Goal: Information Seeking & Learning: Learn about a topic

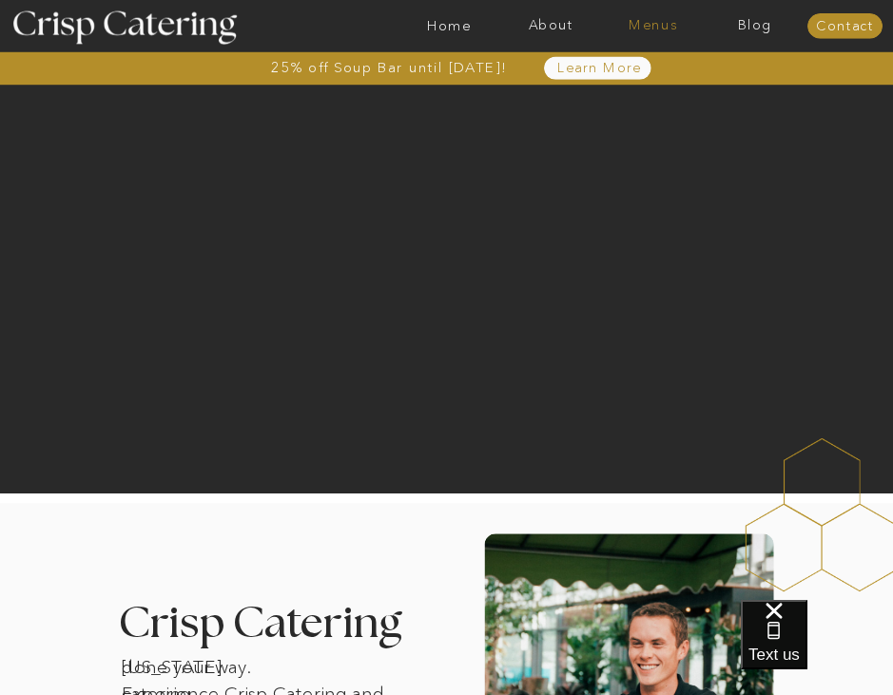
click at [677, 29] on nav "Menus" at bounding box center [653, 26] width 102 height 15
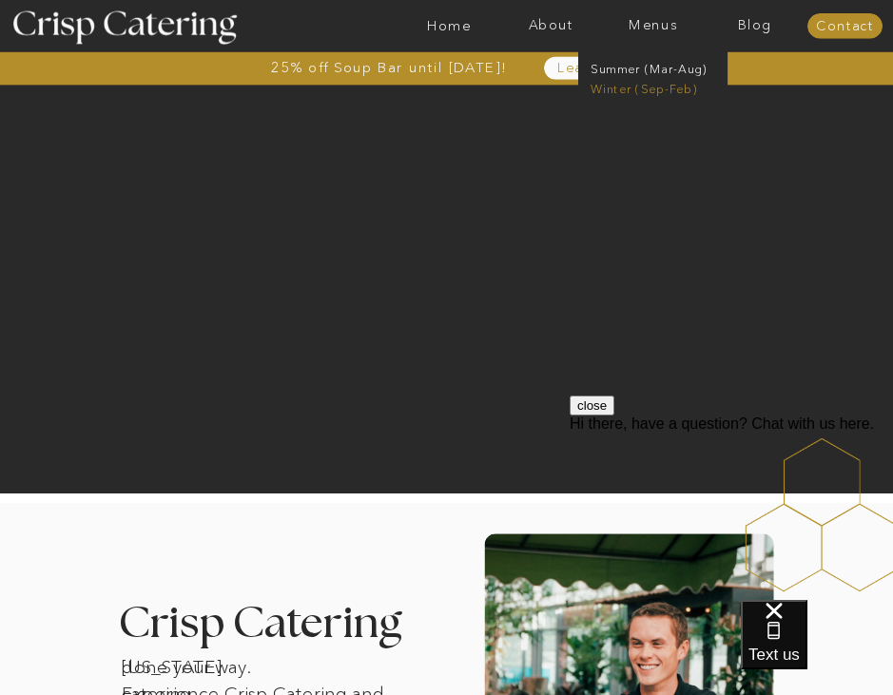
click at [645, 86] on nav "Winter (Sep-Feb)" at bounding box center [652, 88] width 122 height 14
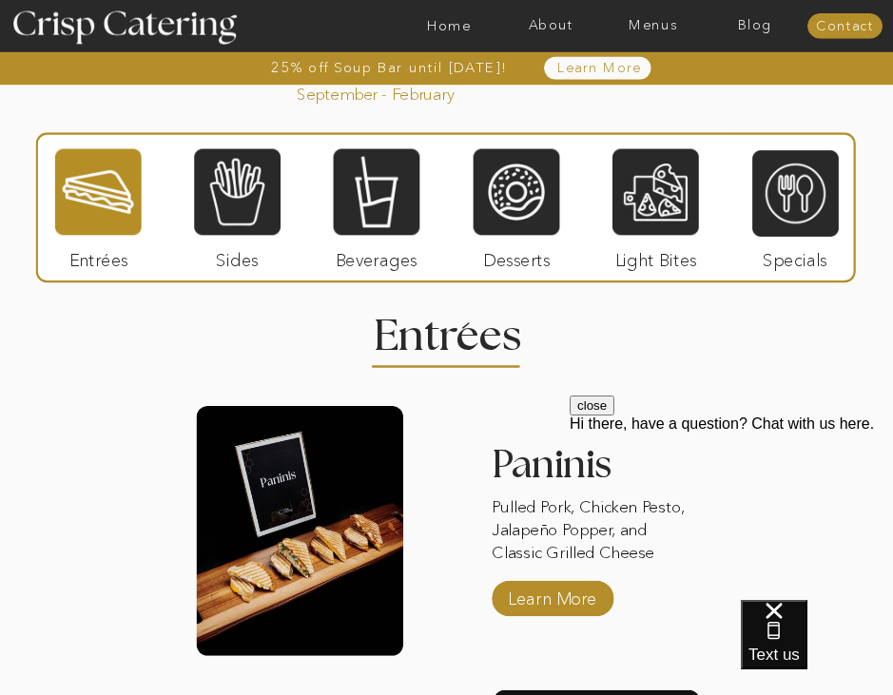
scroll to position [1702, 0]
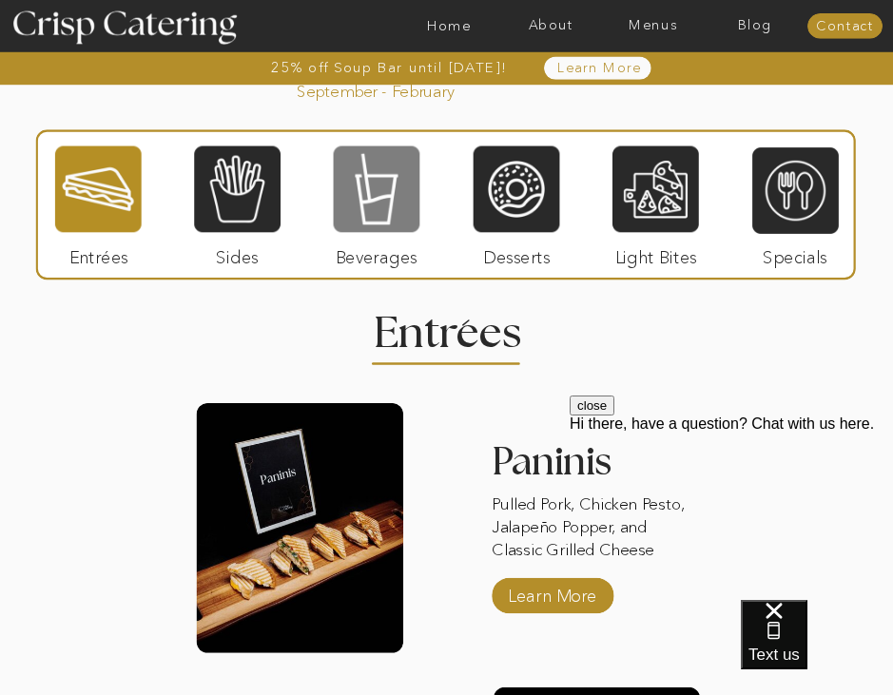
click at [340, 217] on div at bounding box center [377, 189] width 87 height 89
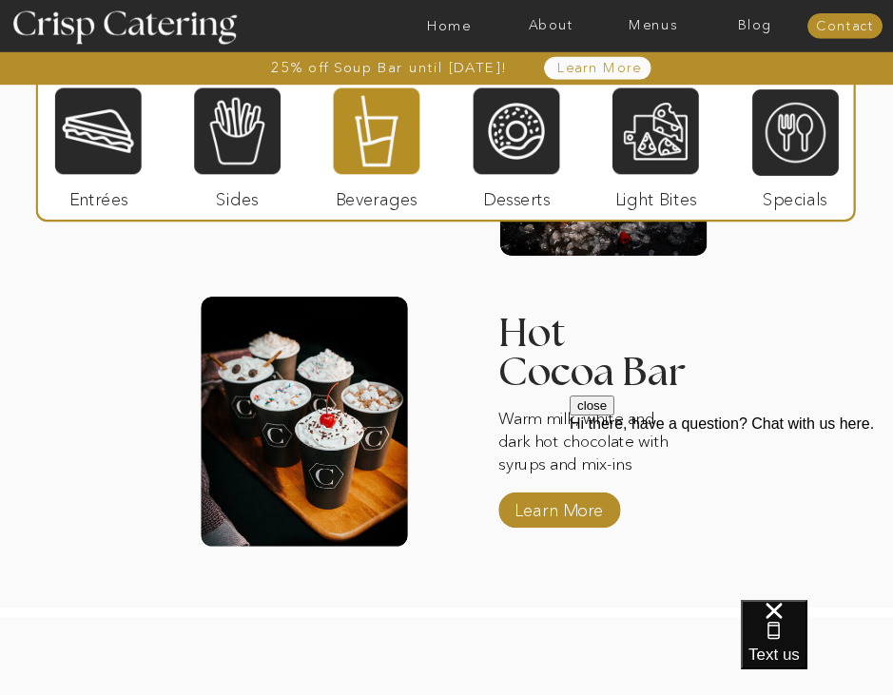
scroll to position [2399, 0]
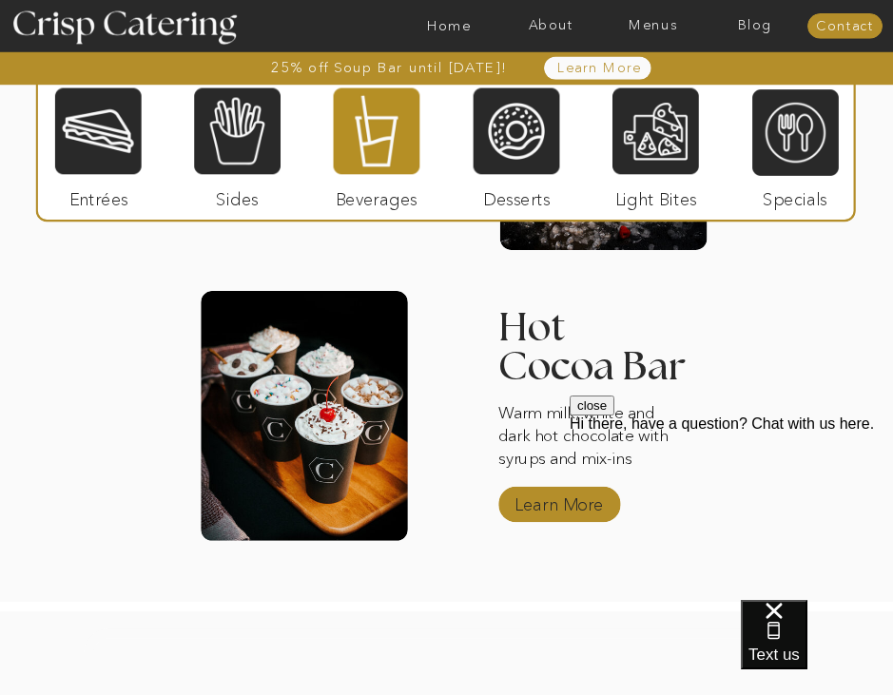
click at [512, 502] on p "Learn More" at bounding box center [559, 500] width 99 height 43
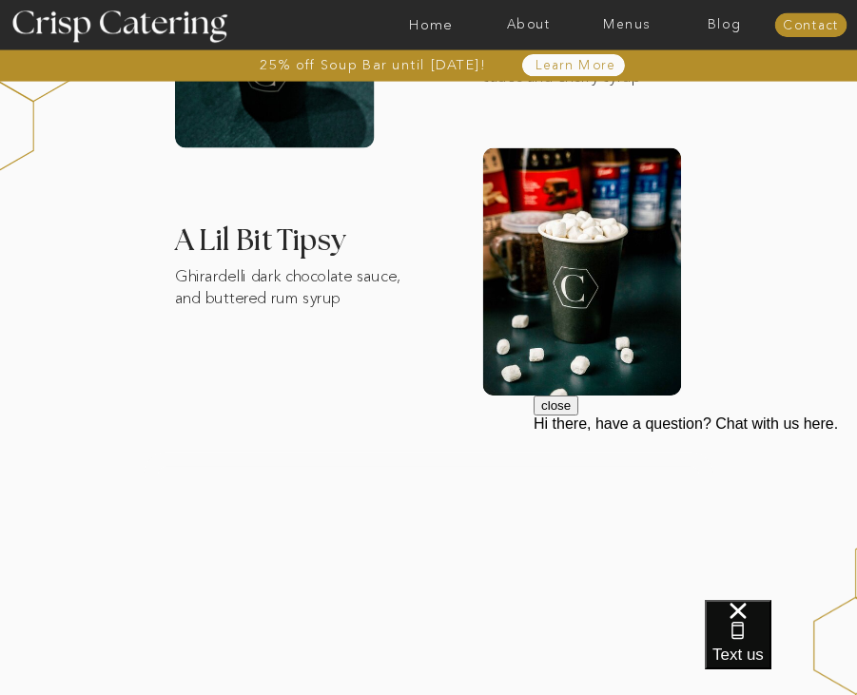
scroll to position [1911, 0]
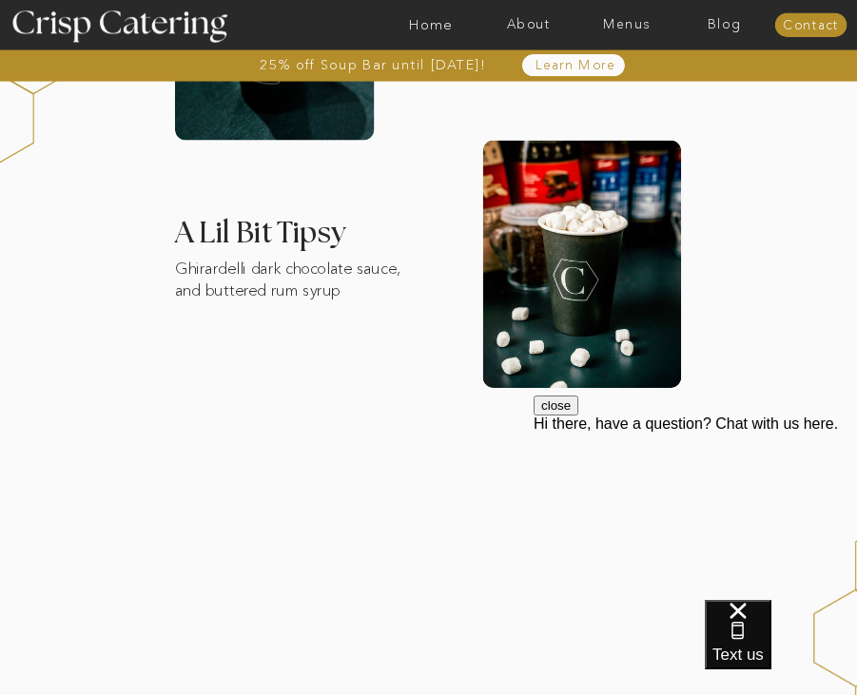
drag, startPoint x: 286, startPoint y: 266, endPoint x: 346, endPoint y: 266, distance: 59.9
click at [291, 266] on h3 "A Lil Bit Tipsy" at bounding box center [290, 248] width 231 height 59
click at [346, 266] on h3 "A Lil Bit Tipsy" at bounding box center [290, 248] width 231 height 59
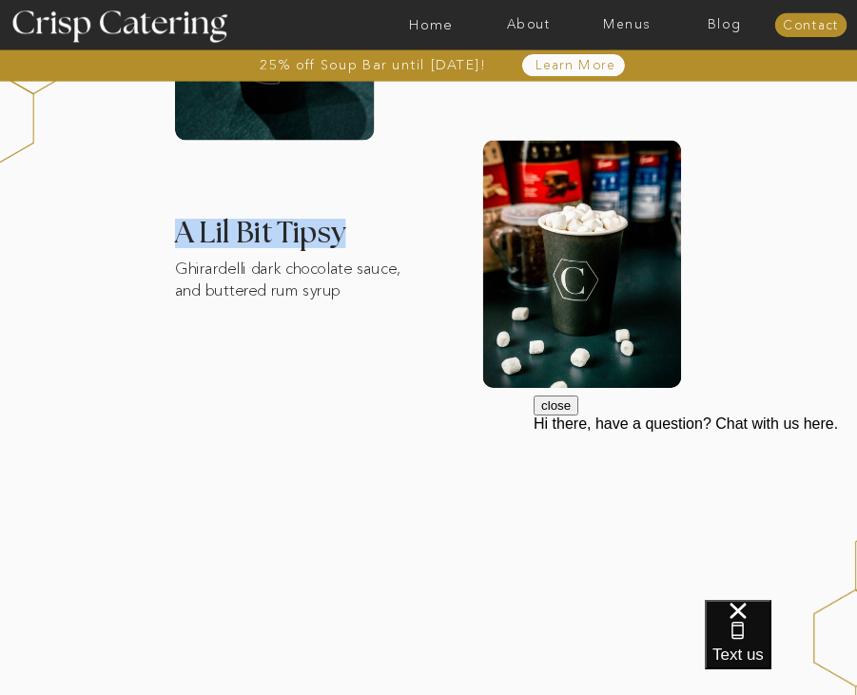
click at [346, 266] on h3 "A Lil Bit Tipsy" at bounding box center [290, 248] width 231 height 59
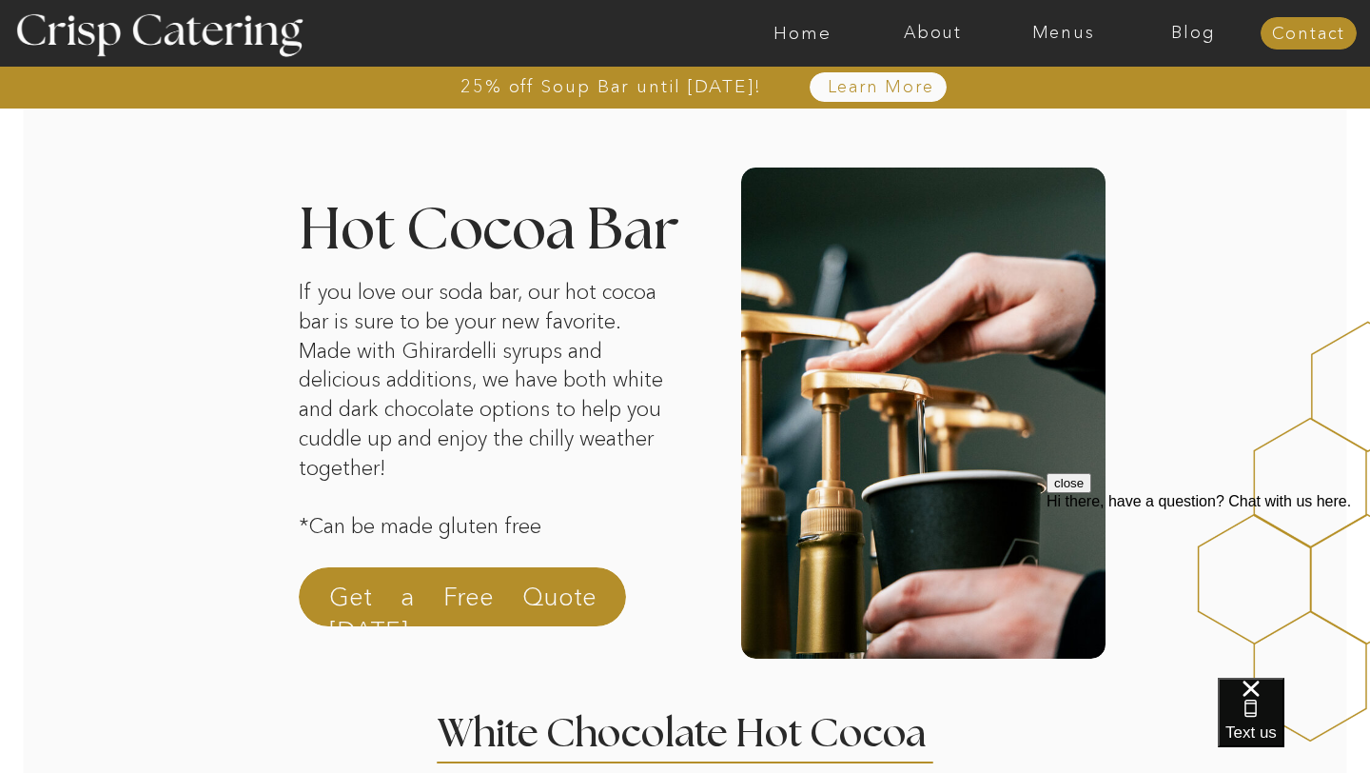
scroll to position [4, 0]
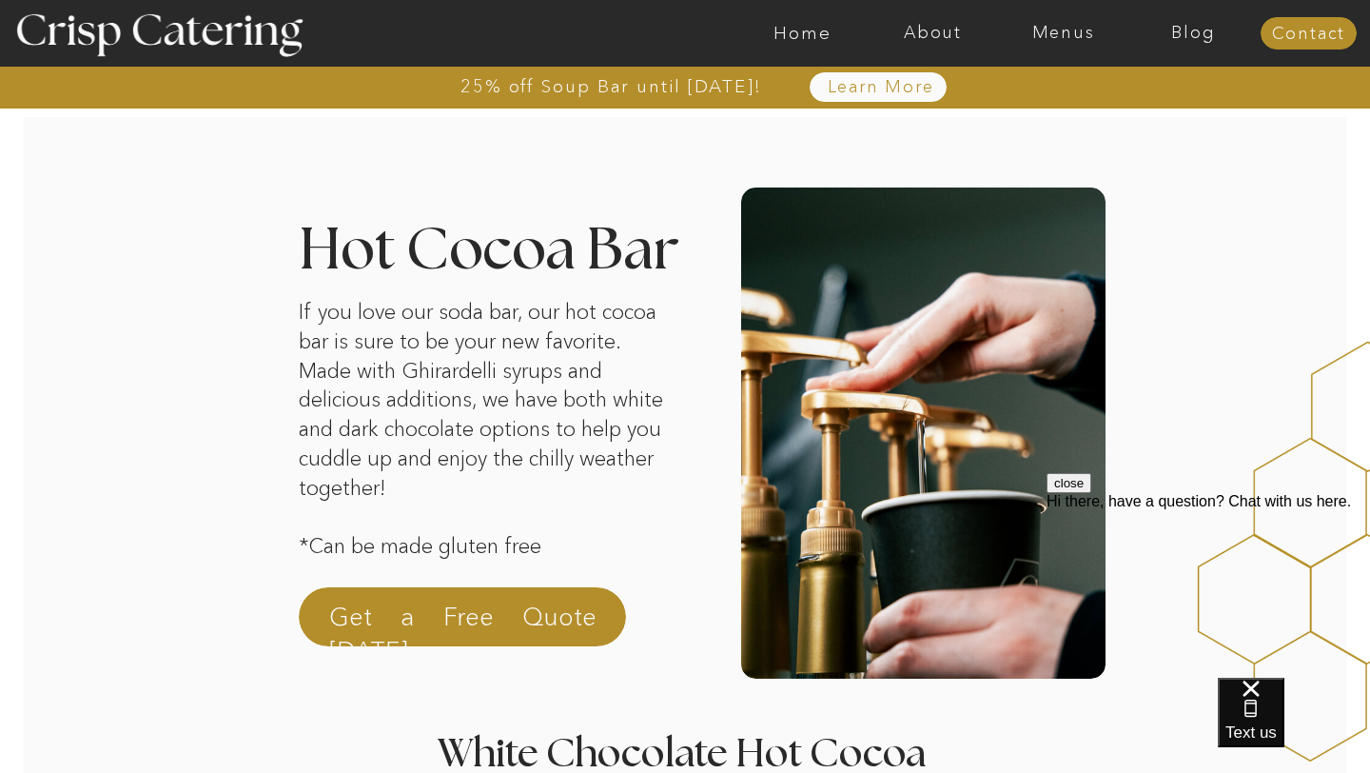
click at [808, 49] on div at bounding box center [759, 33] width 3017 height 67
click at [808, 44] on div at bounding box center [759, 33] width 3017 height 67
click at [795, 29] on nav "Home" at bounding box center [802, 33] width 130 height 19
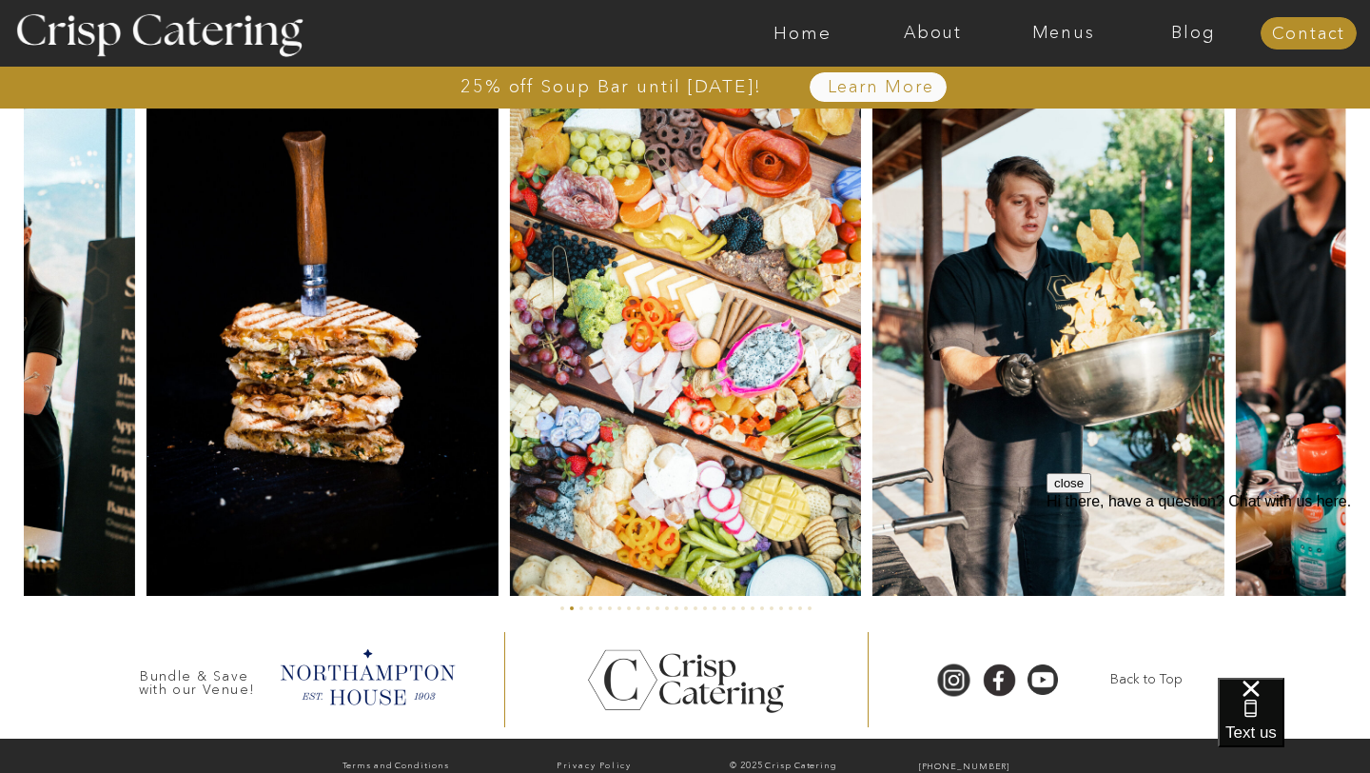
scroll to position [4508, 0]
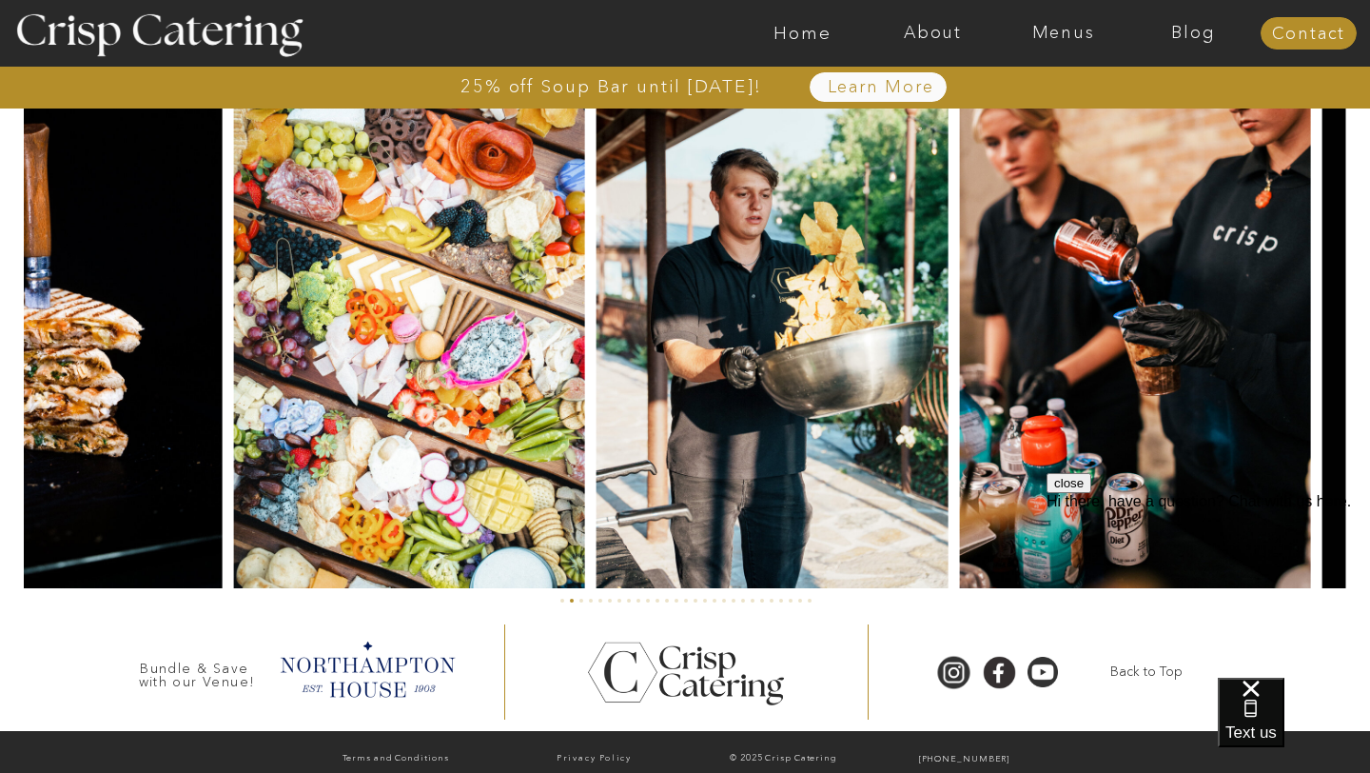
click at [959, 373] on img at bounding box center [1134, 324] width 351 height 527
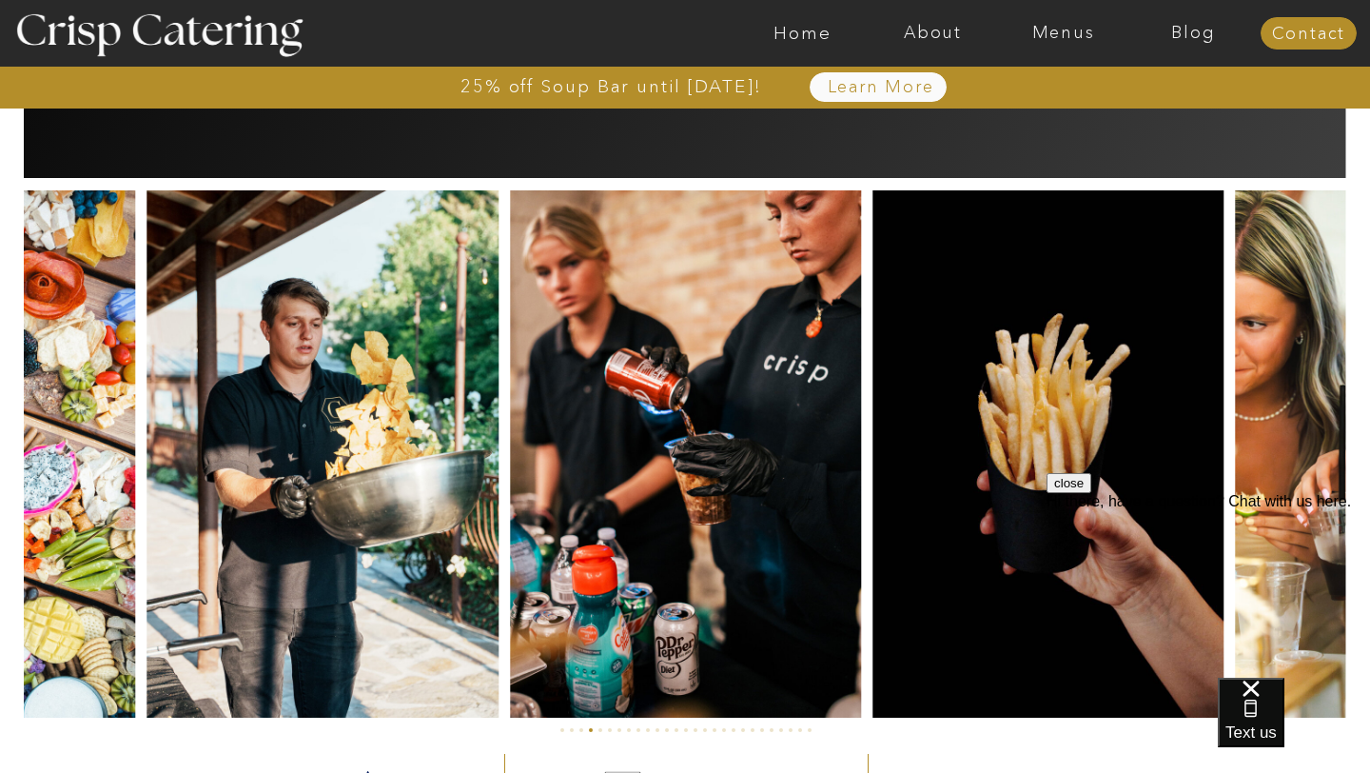
scroll to position [4369, 0]
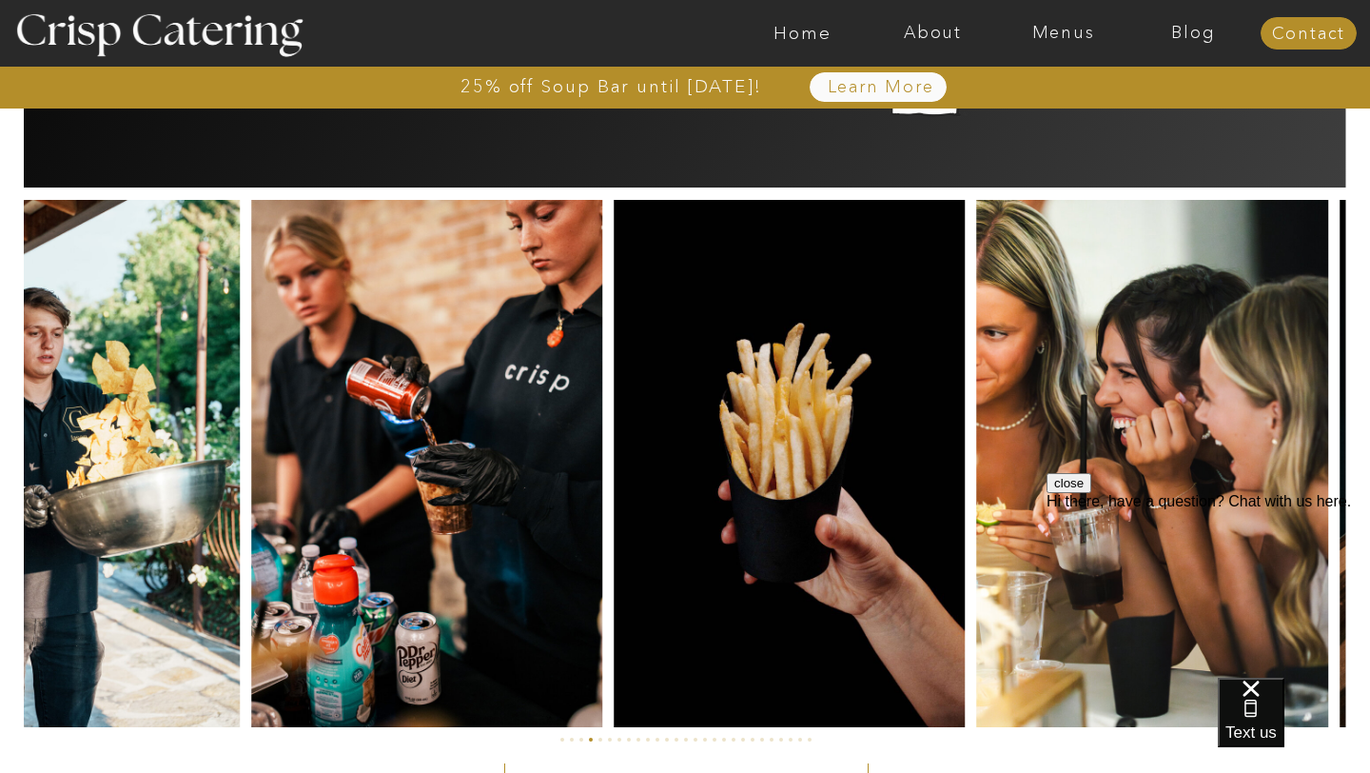
click at [614, 310] on img at bounding box center [789, 463] width 351 height 527
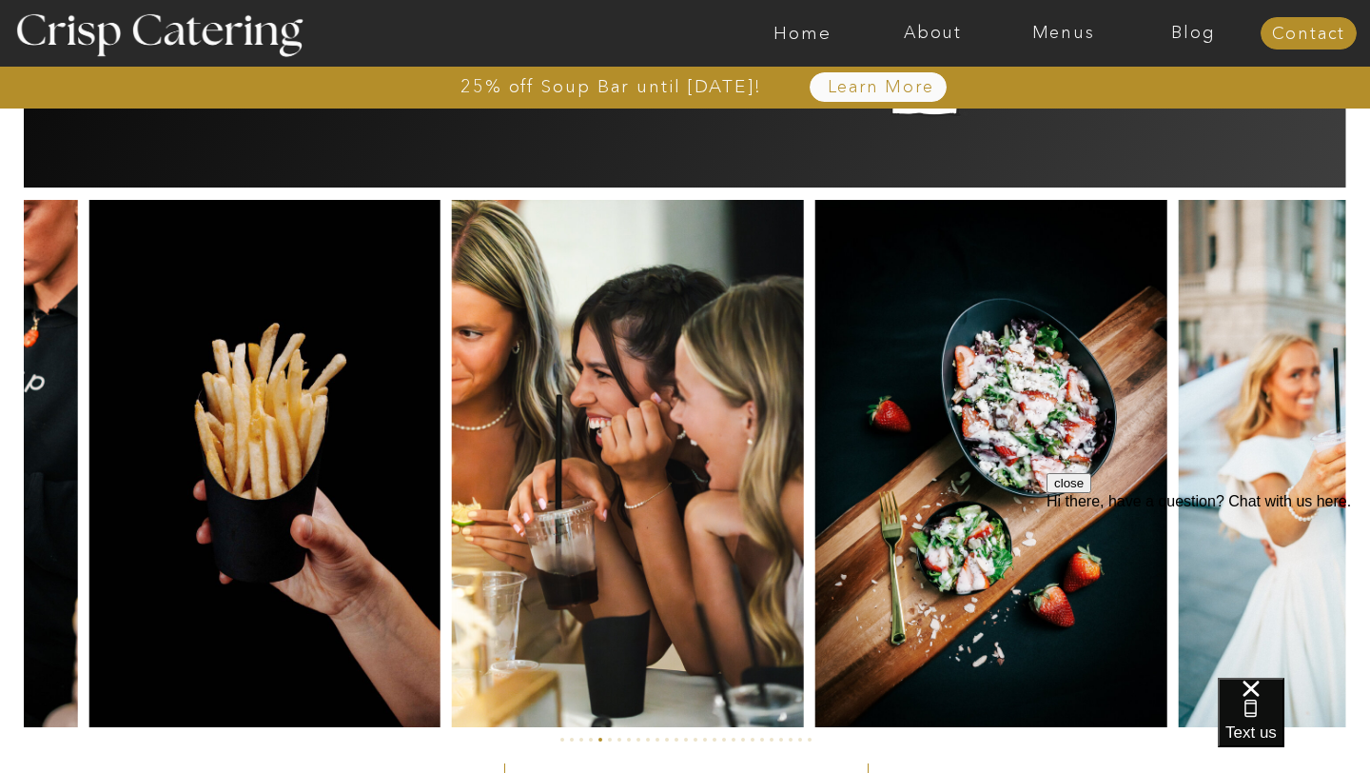
click at [380, 333] on img at bounding box center [264, 463] width 351 height 527
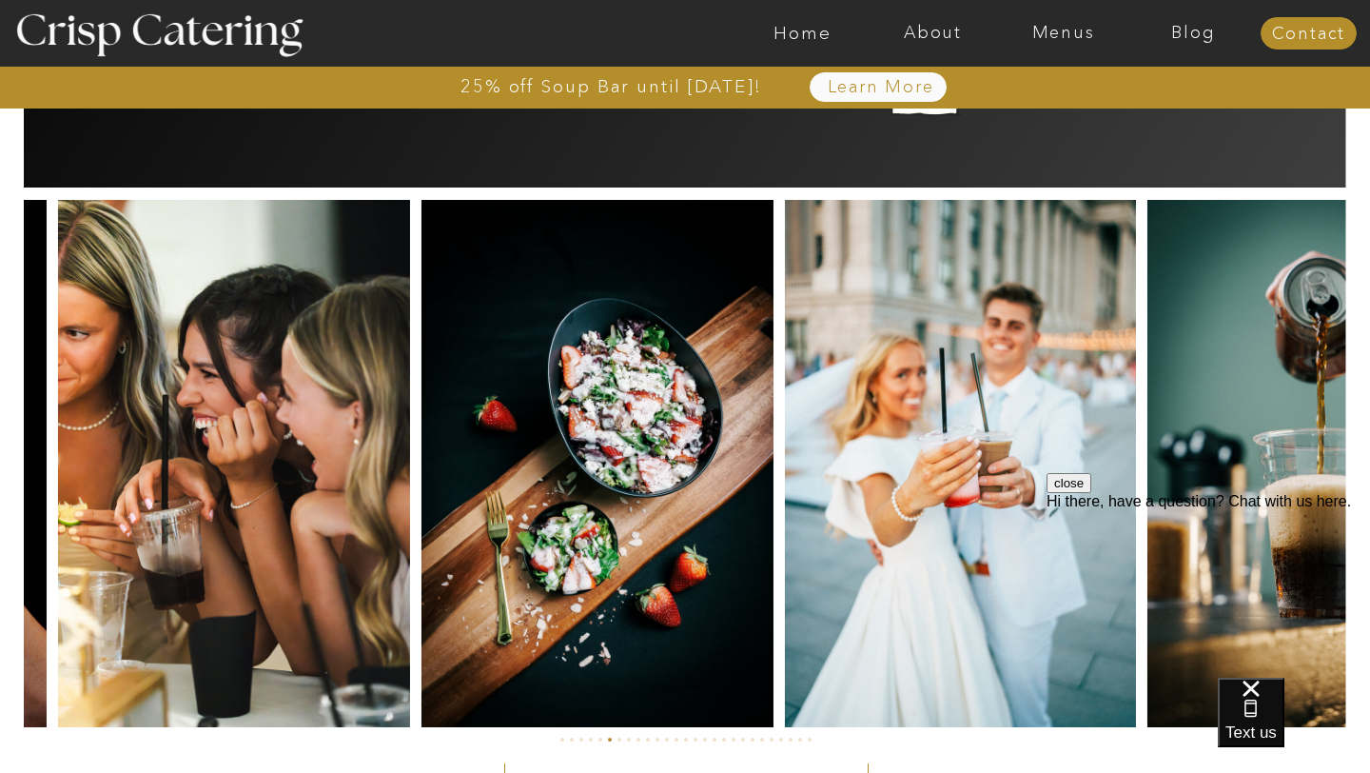
click at [319, 369] on img at bounding box center [233, 463] width 351 height 527
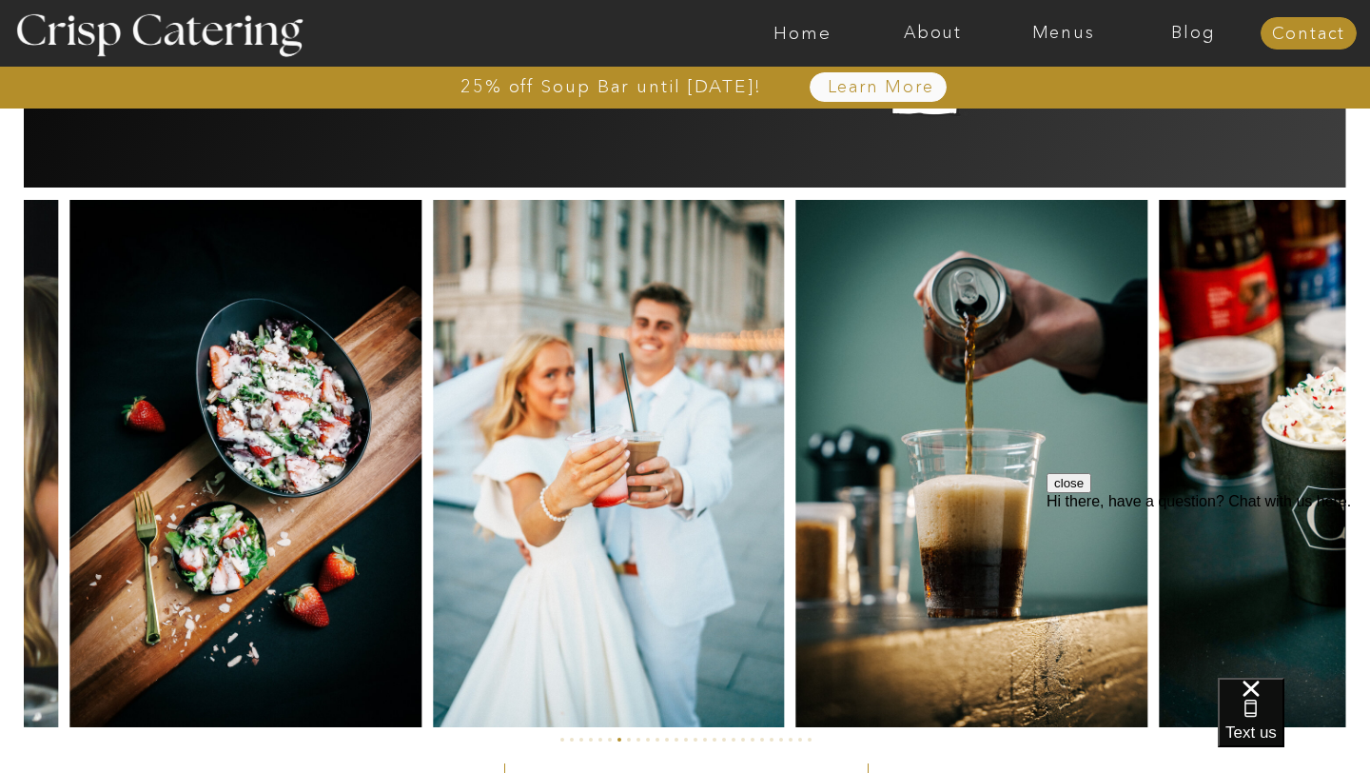
click at [161, 325] on img at bounding box center [245, 463] width 352 height 527
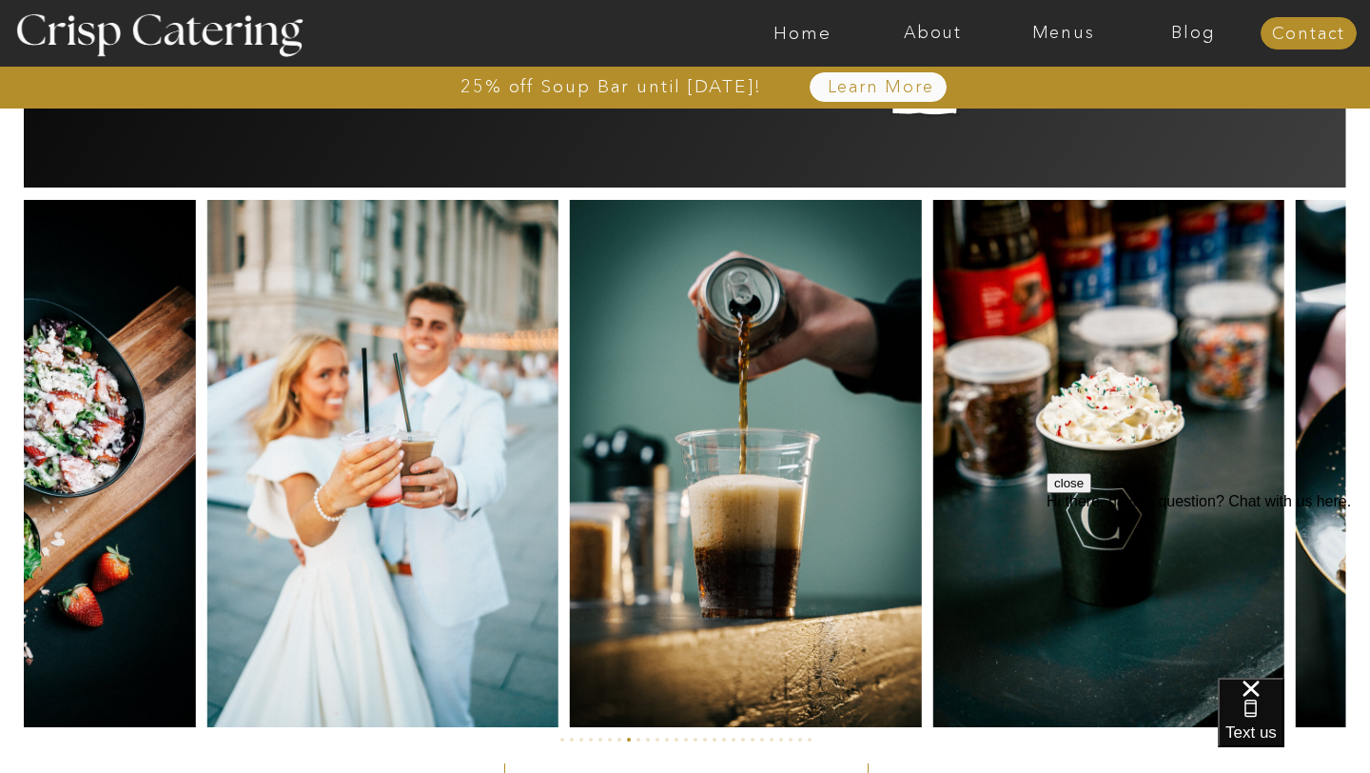
click at [206, 367] on img at bounding box center [381, 463] width 351 height 527
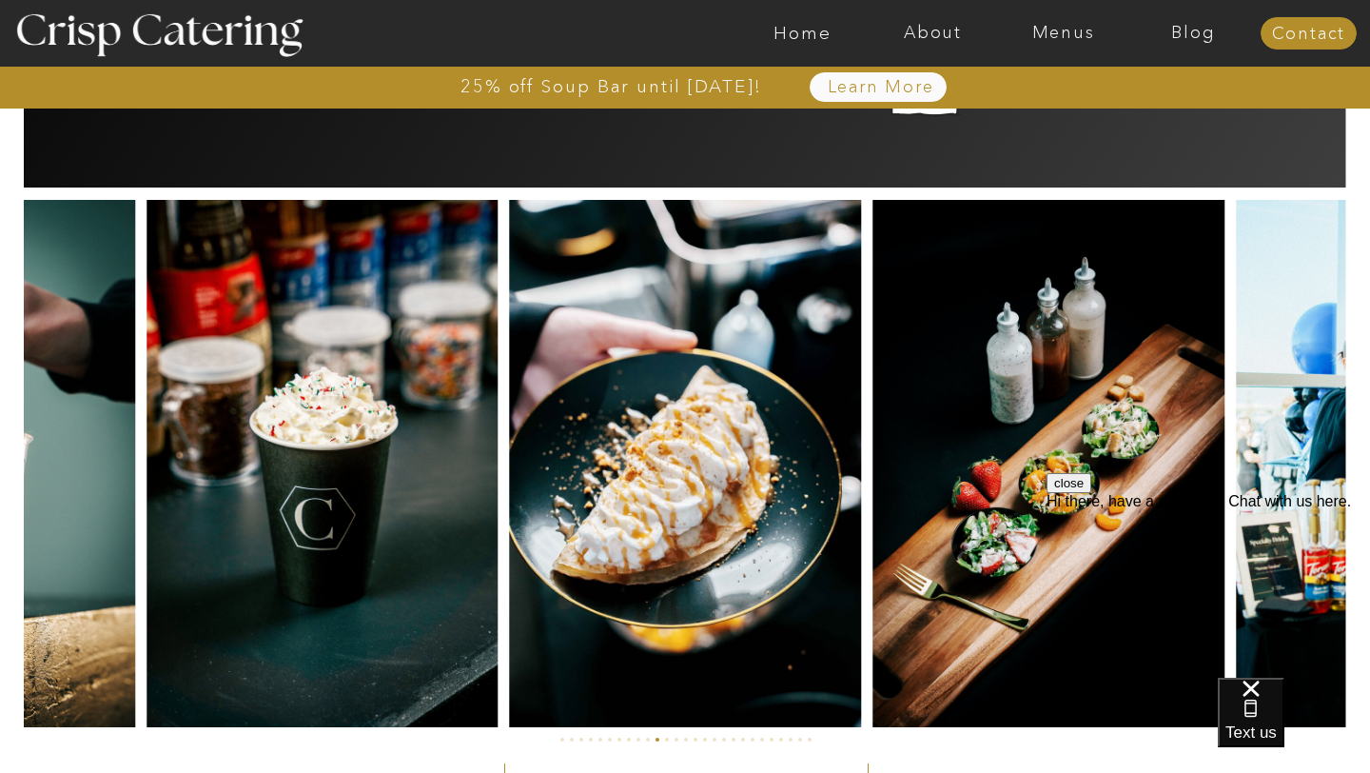
click at [147, 409] on img at bounding box center [322, 463] width 351 height 527
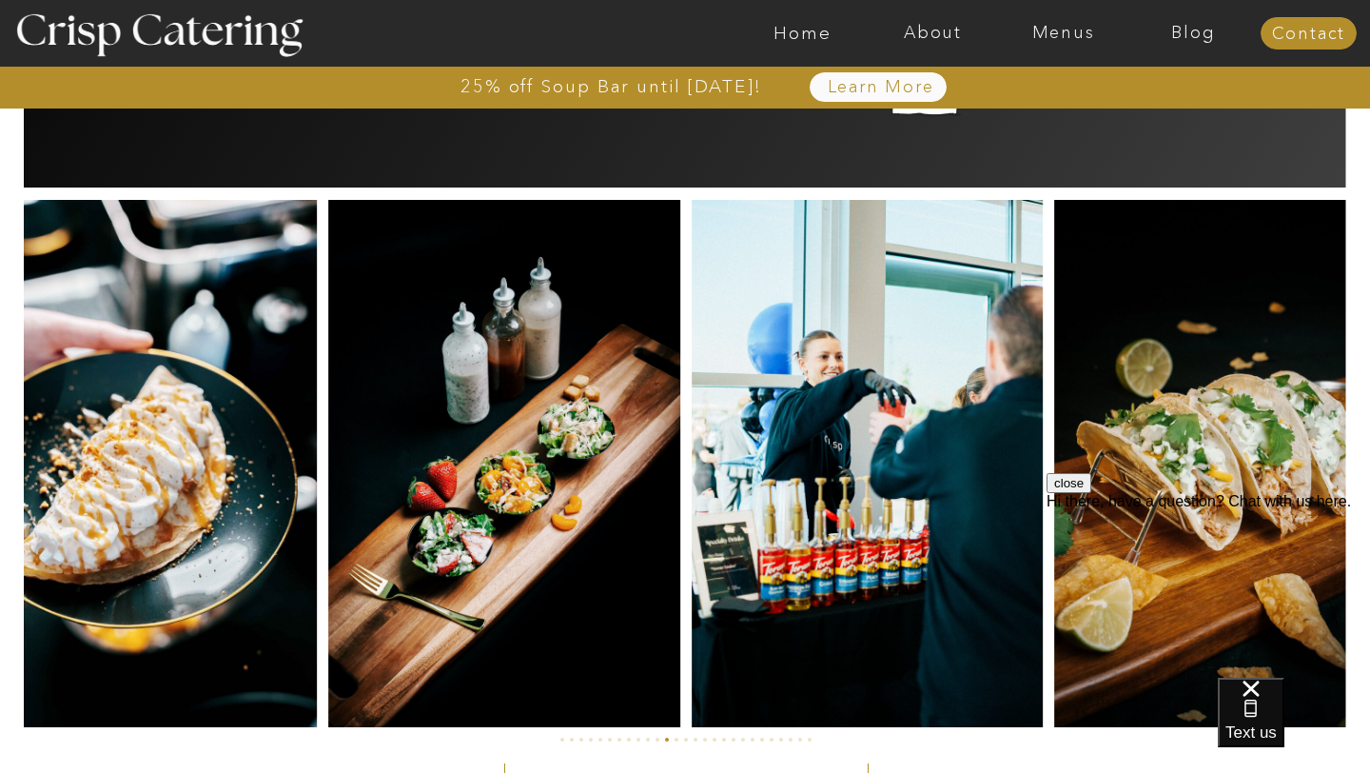
click at [328, 421] on img at bounding box center [504, 463] width 352 height 527
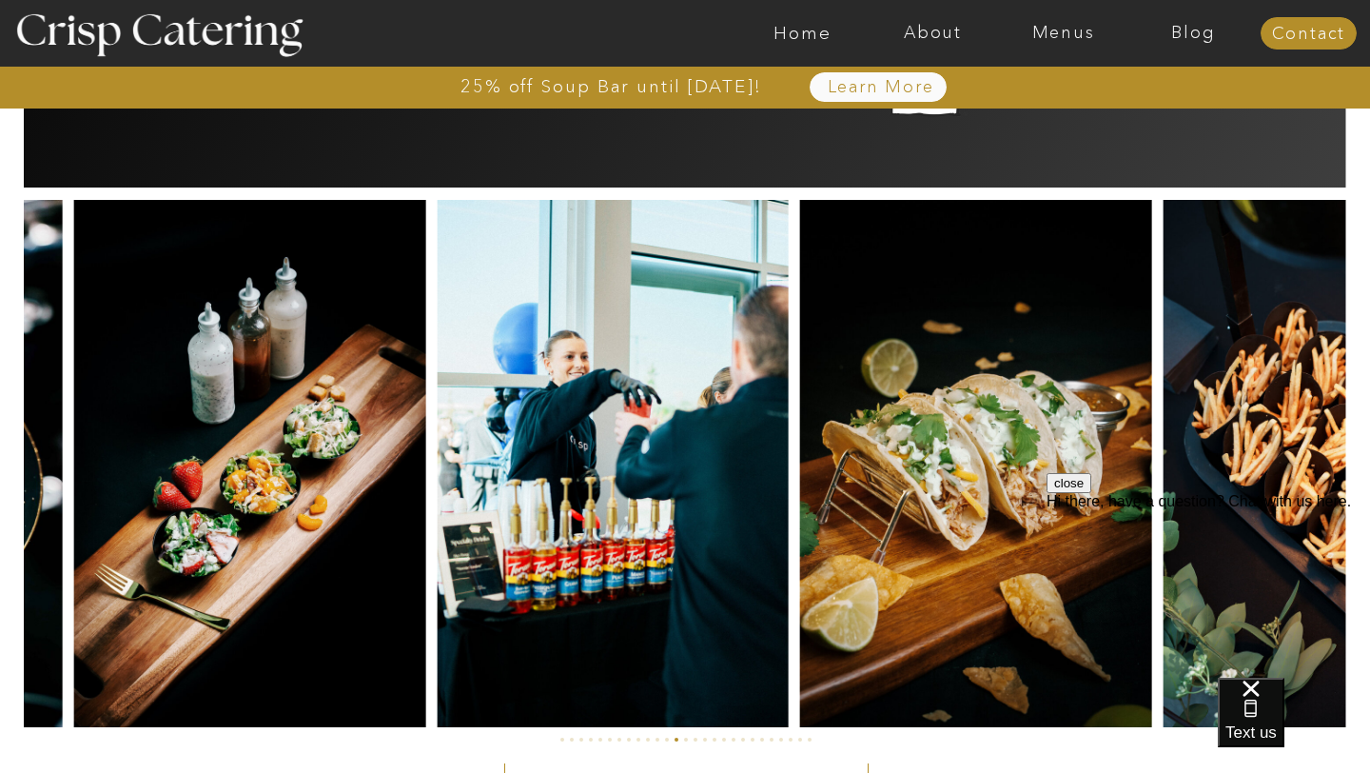
click at [152, 401] on img at bounding box center [250, 463] width 352 height 527
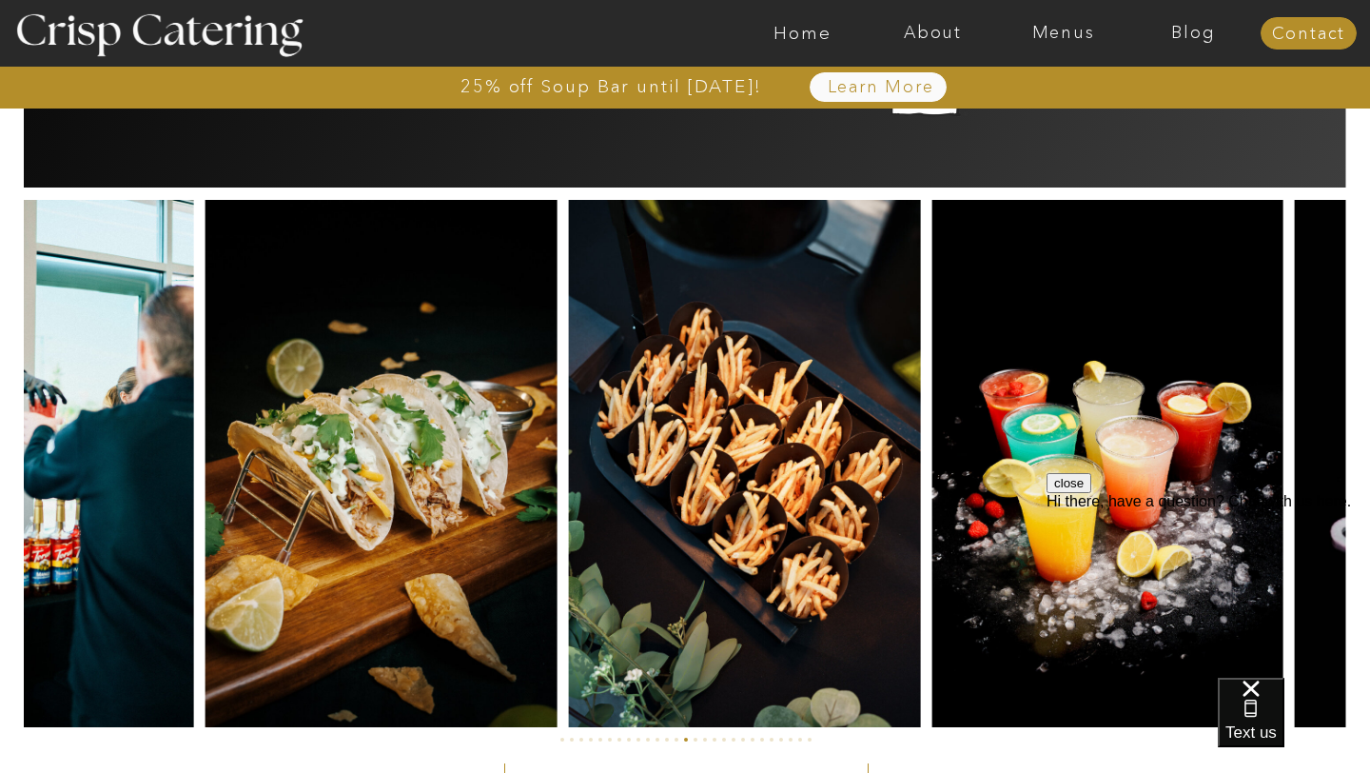
click at [205, 375] on img at bounding box center [381, 463] width 352 height 527
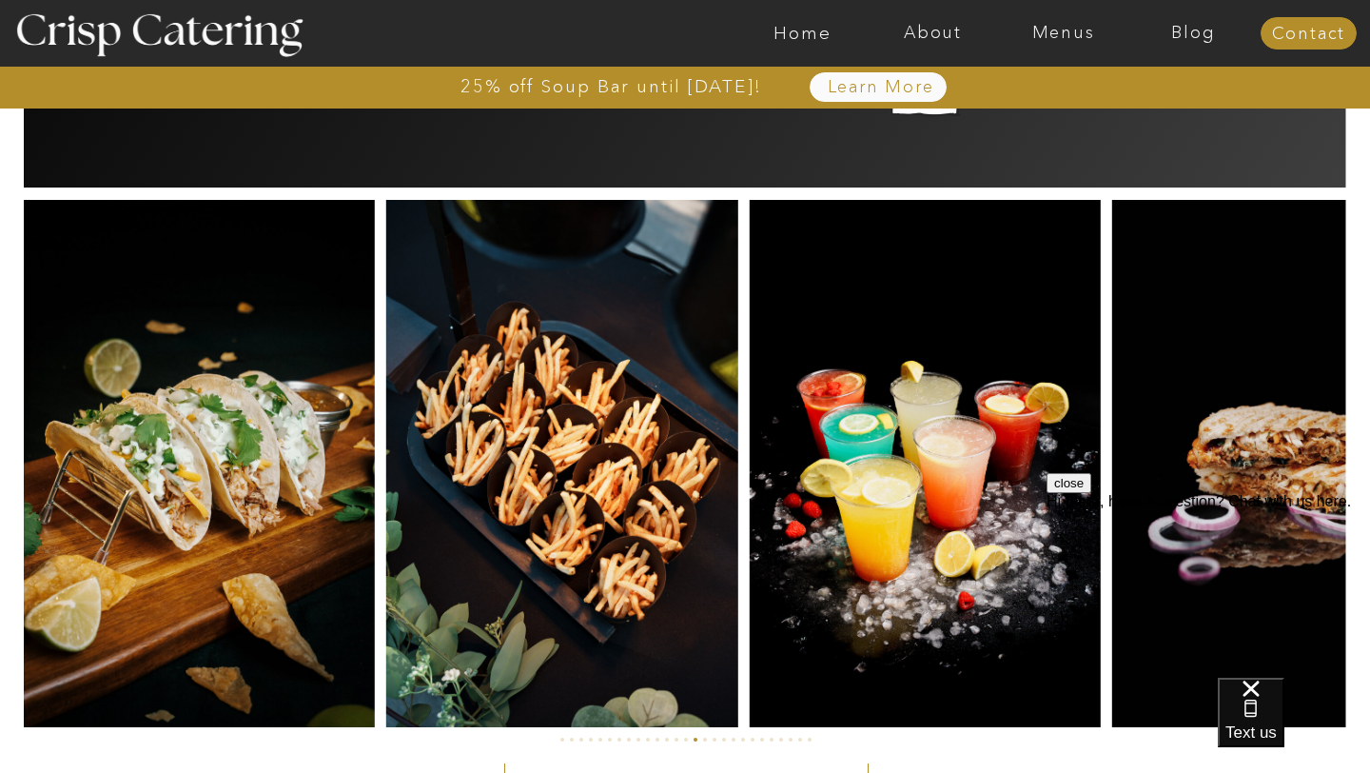
click at [62, 378] on img at bounding box center [199, 463] width 352 height 527
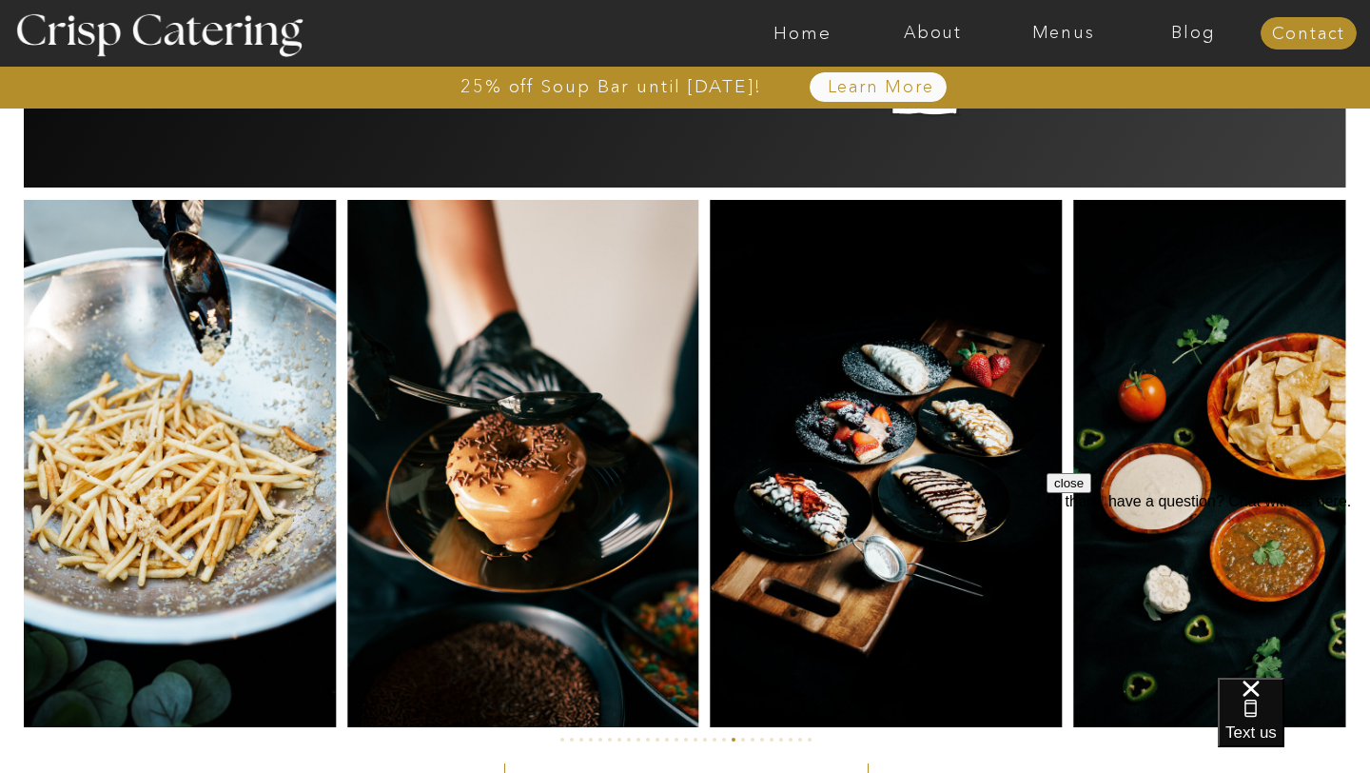
click at [94, 390] on img at bounding box center [160, 463] width 351 height 527
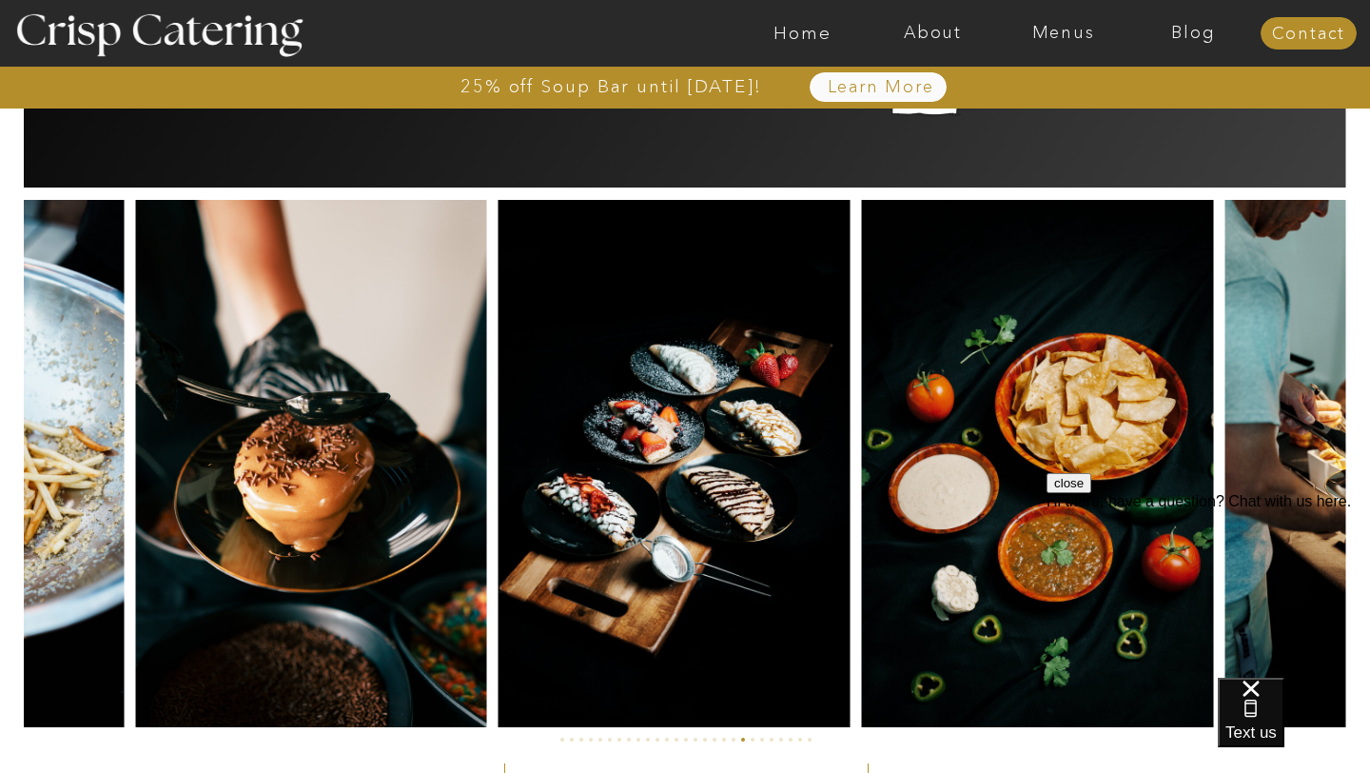
click at [218, 456] on div at bounding box center [685, 463] width 1390 height 527
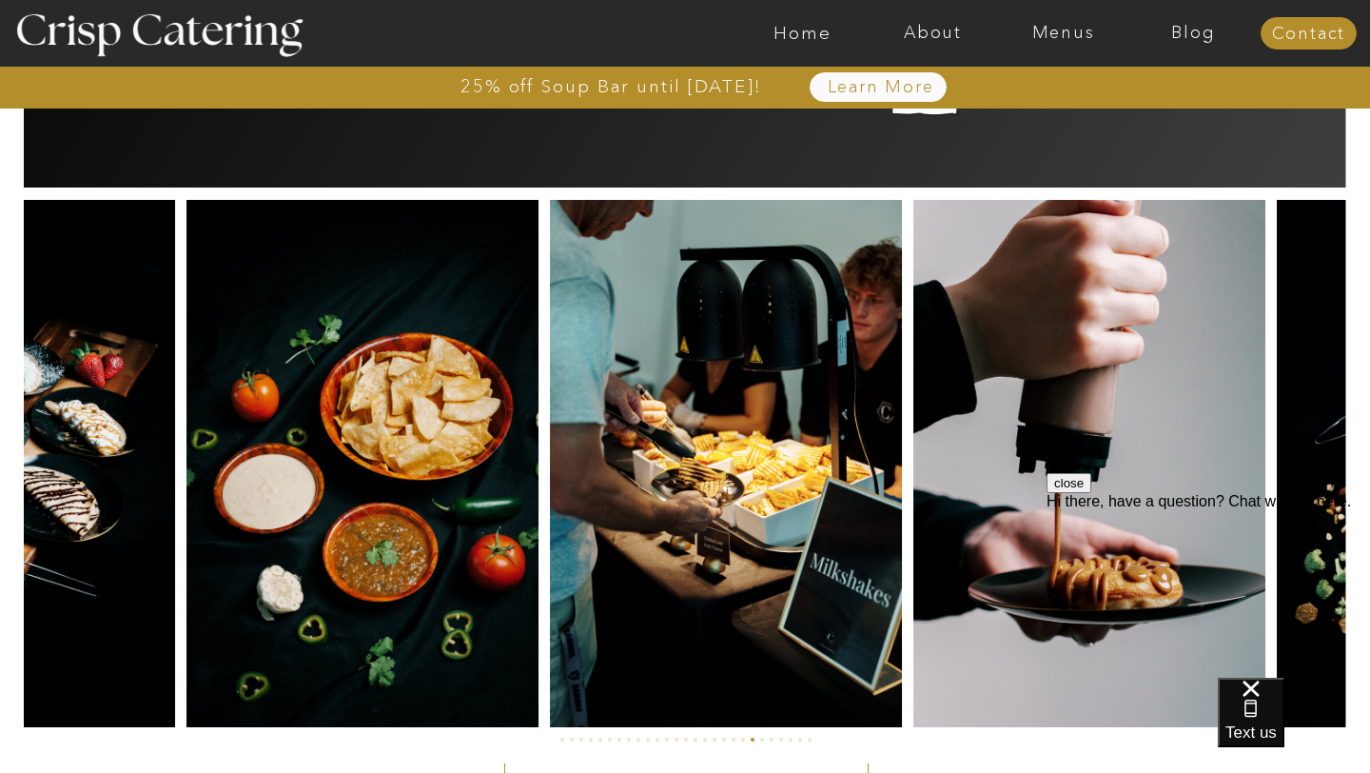
click at [273, 494] on img at bounding box center [362, 463] width 352 height 527
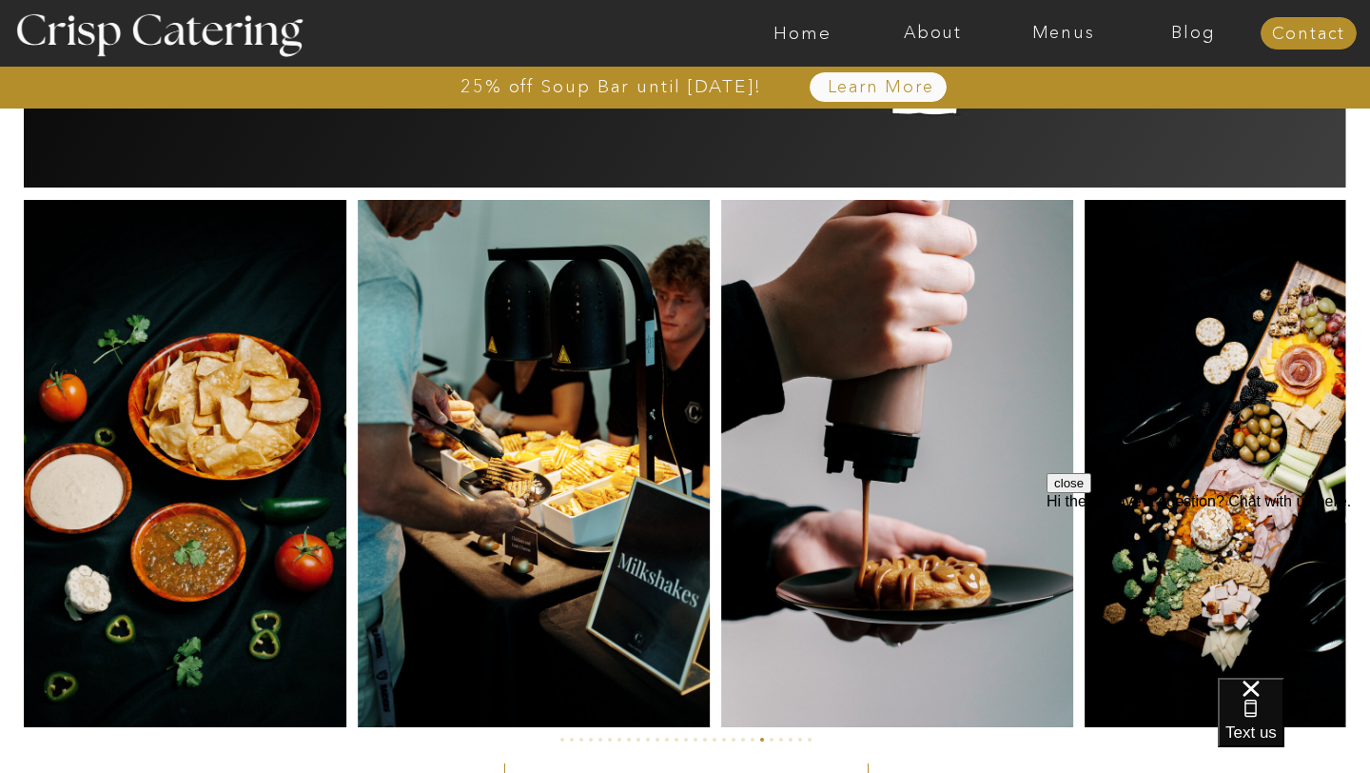
click at [358, 462] on img at bounding box center [534, 463] width 352 height 527
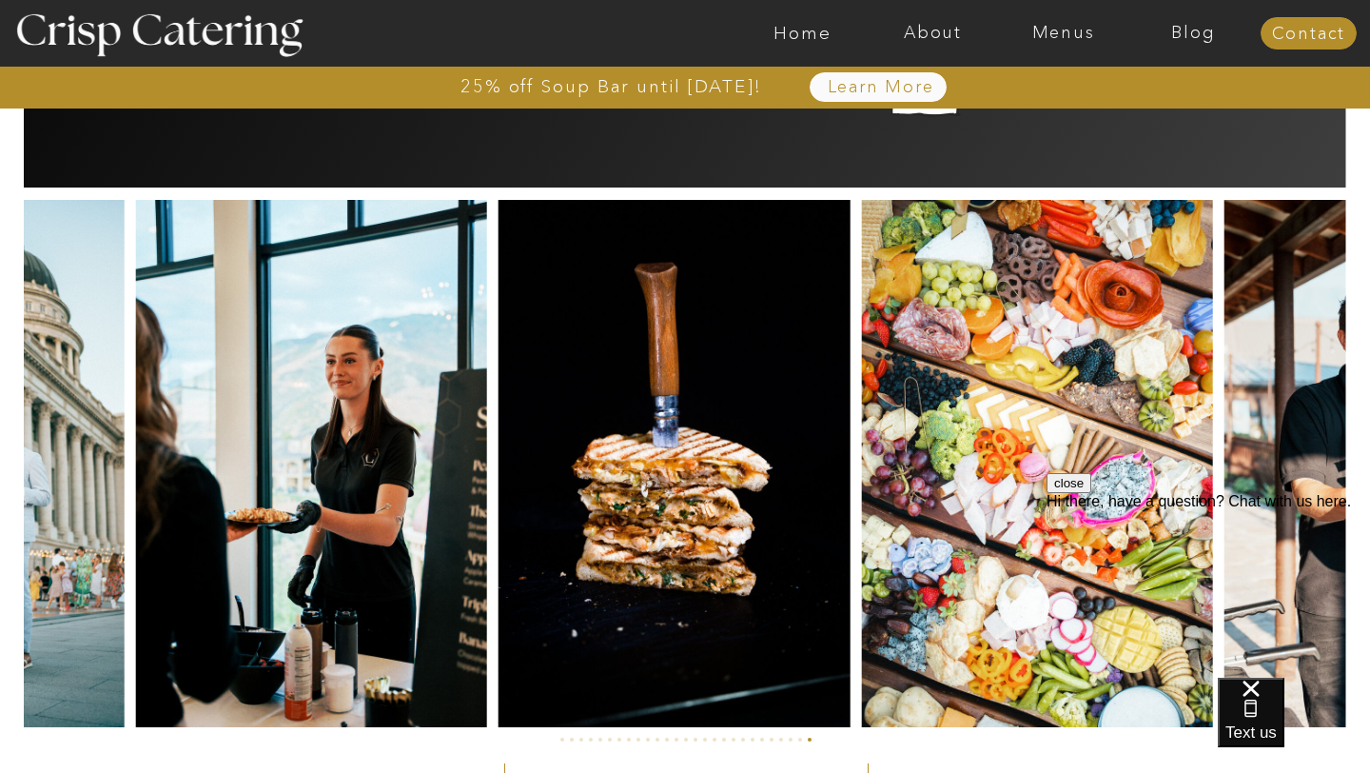
click at [135, 432] on img at bounding box center [310, 463] width 351 height 527
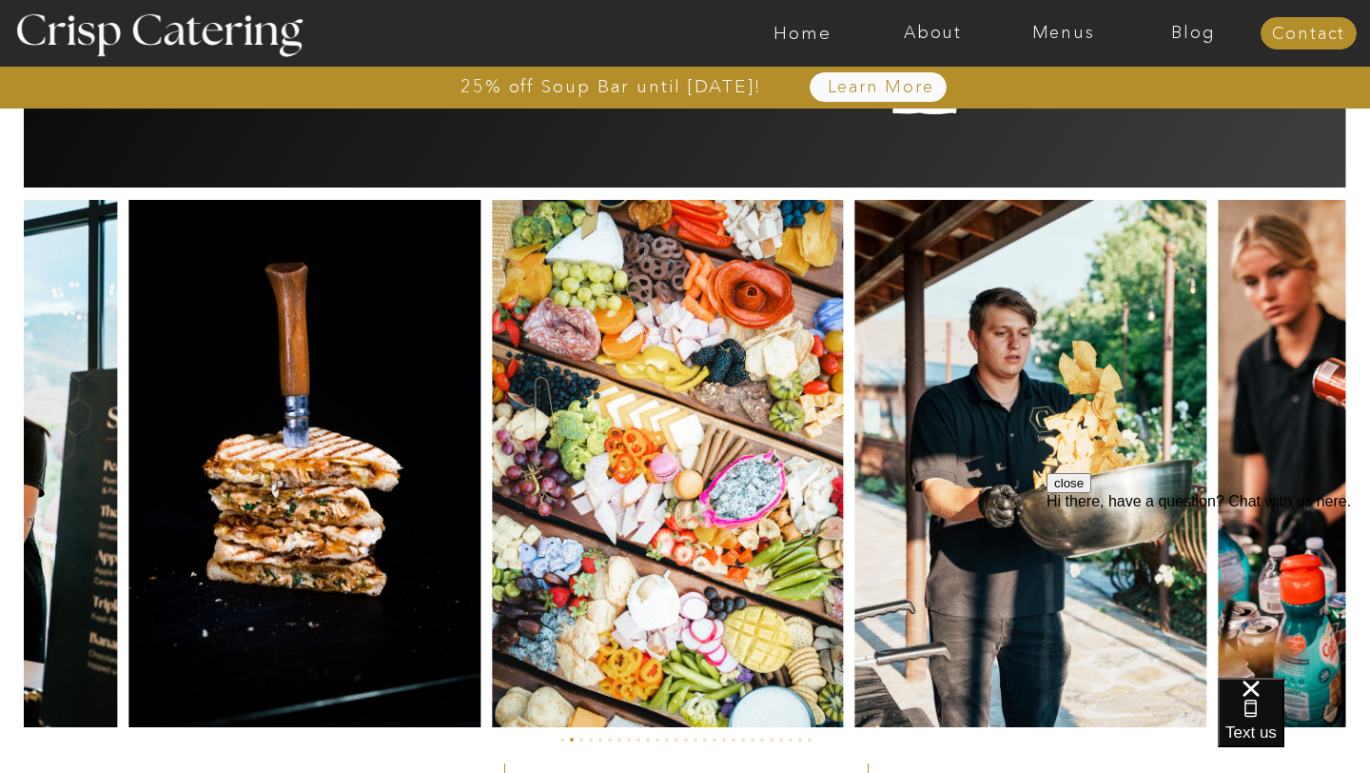
click at [492, 436] on img at bounding box center [667, 463] width 351 height 527
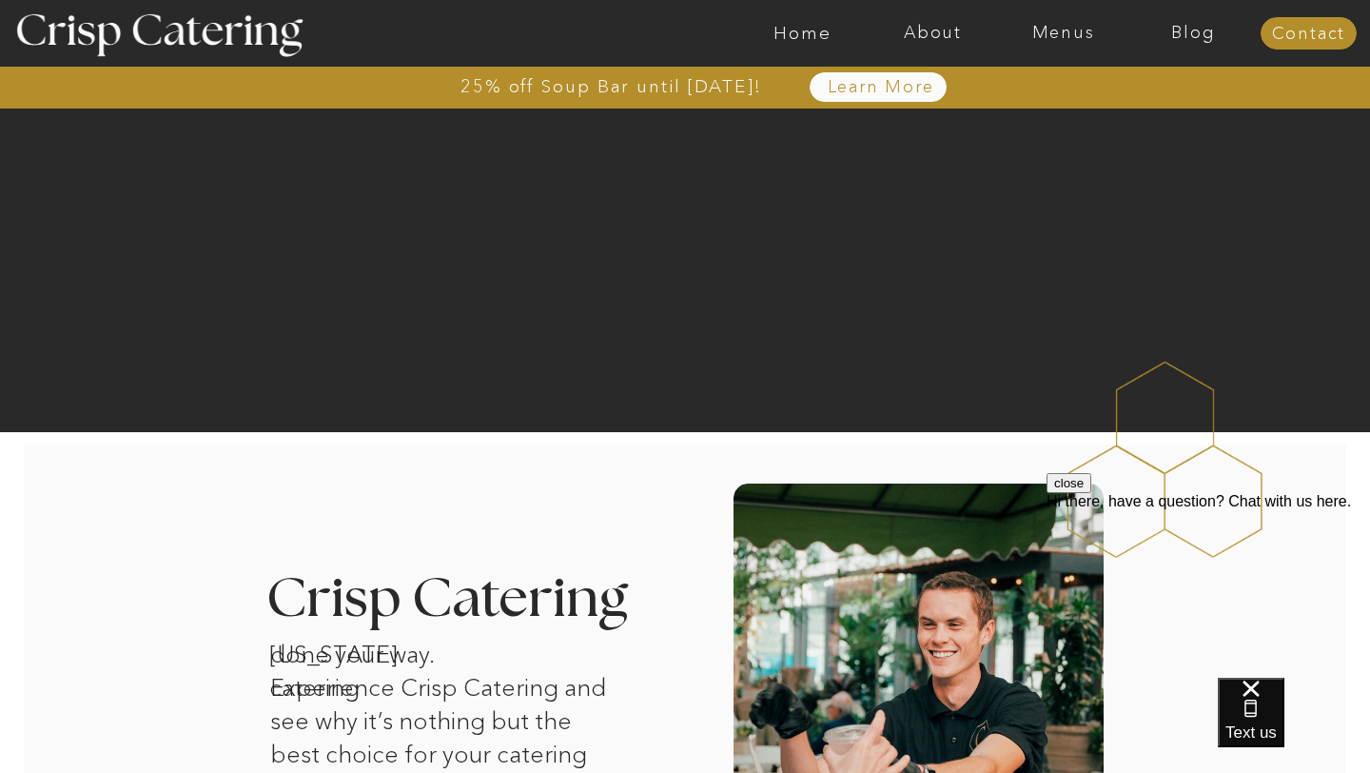
scroll to position [0, 0]
